Goal: Check status: Check status

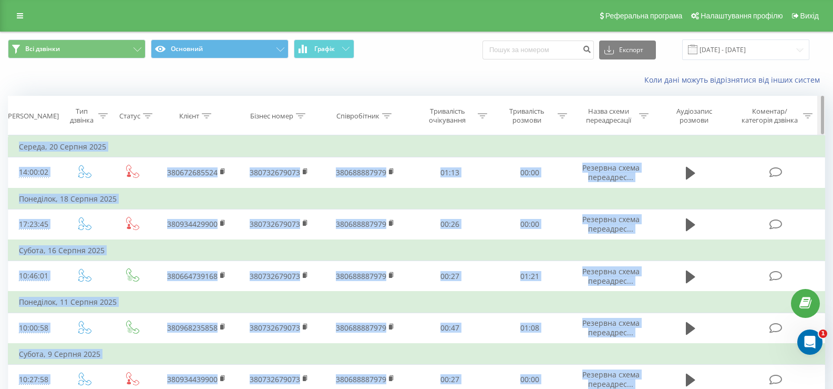
drag, startPoint x: 820, startPoint y: 164, endPoint x: 823, endPoint y: 103, distance: 61.1
click at [65, 145] on td "Середа, 20 Серпня 2025" at bounding box center [416, 146] width 817 height 21
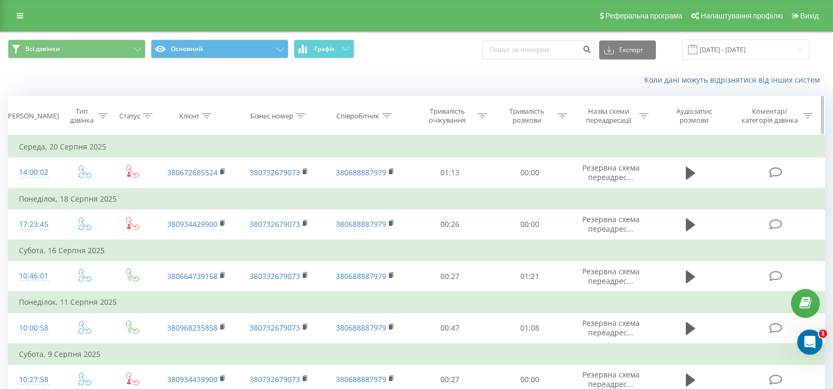
click at [22, 116] on div "[PERSON_NAME]" at bounding box center [32, 115] width 53 height 9
click at [735, 50] on input "[DATE] - [DATE]" at bounding box center [745, 49] width 127 height 21
click at [753, 51] on input "[DATE] - [DATE]" at bounding box center [745, 49] width 127 height 21
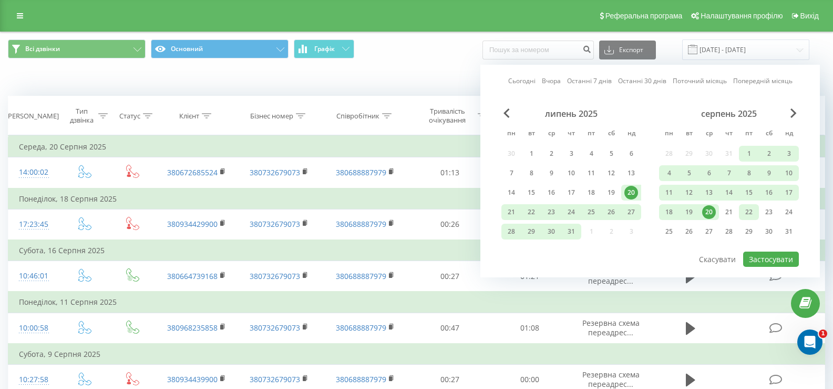
click at [749, 213] on div "22" at bounding box center [749, 212] width 14 height 14
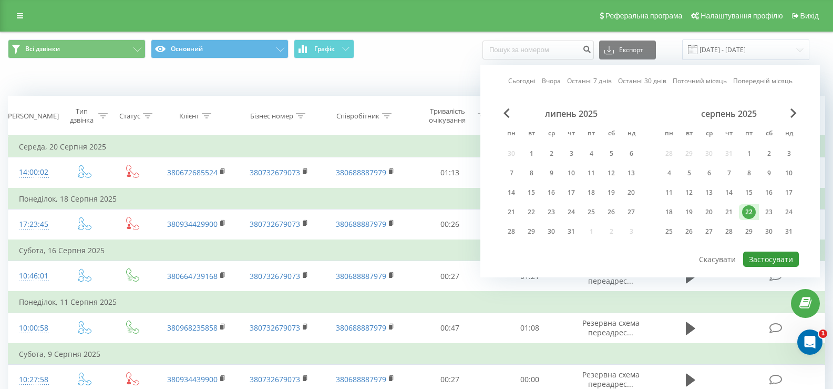
click at [776, 259] on button "Застосувати" at bounding box center [771, 258] width 56 height 15
type input "22.08.2025 - 22.08.2025"
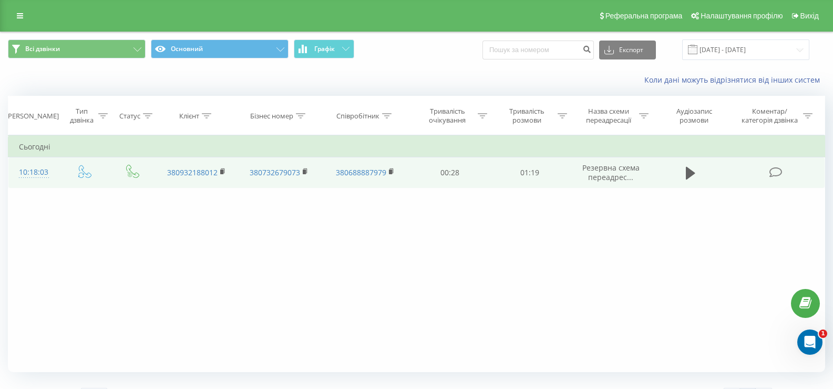
drag, startPoint x: 192, startPoint y: 172, endPoint x: 161, endPoint y: 163, distance: 32.9
click at [87, 230] on div "Фільтрувати за умовою Дорівнює Введіть значення Скасувати OK Фільтрувати за умо…" at bounding box center [417, 253] width 818 height 237
click at [223, 173] on icon at bounding box center [223, 171] width 6 height 7
